Goal: Check status: Check status

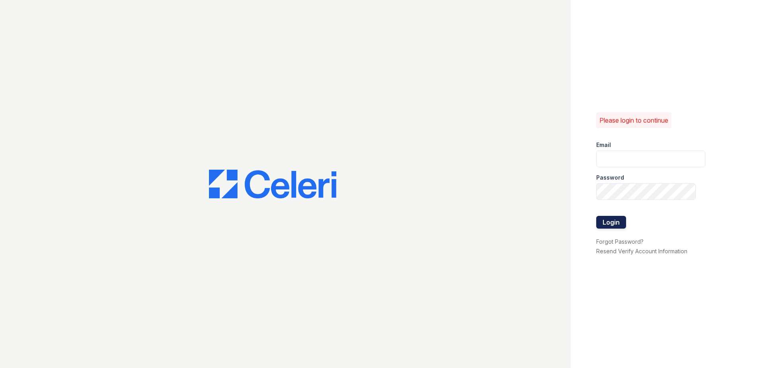
type input "[EMAIL_ADDRESS][DOMAIN_NAME]"
click at [623, 224] on button "Login" at bounding box center [611, 222] width 30 height 13
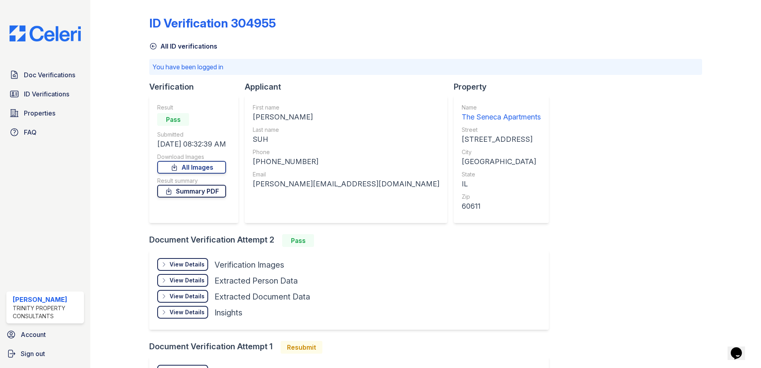
click at [213, 194] on link "Summary PDF" at bounding box center [191, 191] width 69 height 13
click at [192, 267] on div "View Details" at bounding box center [187, 264] width 35 height 8
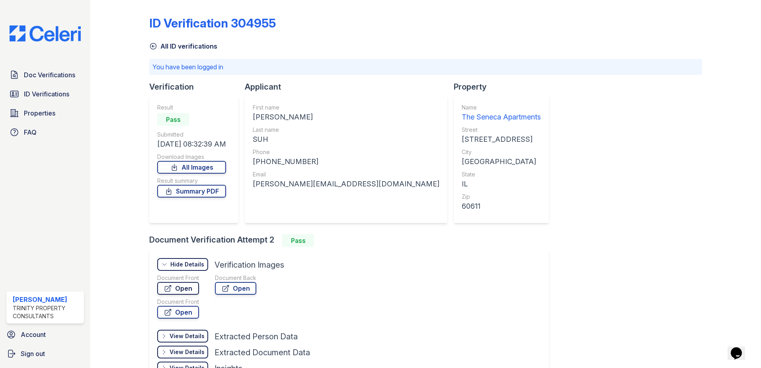
click at [192, 287] on link "Open" at bounding box center [178, 288] width 42 height 13
click at [233, 287] on link "Open" at bounding box center [235, 288] width 41 height 13
